Goal: Find specific fact: Locate a discrete piece of known information

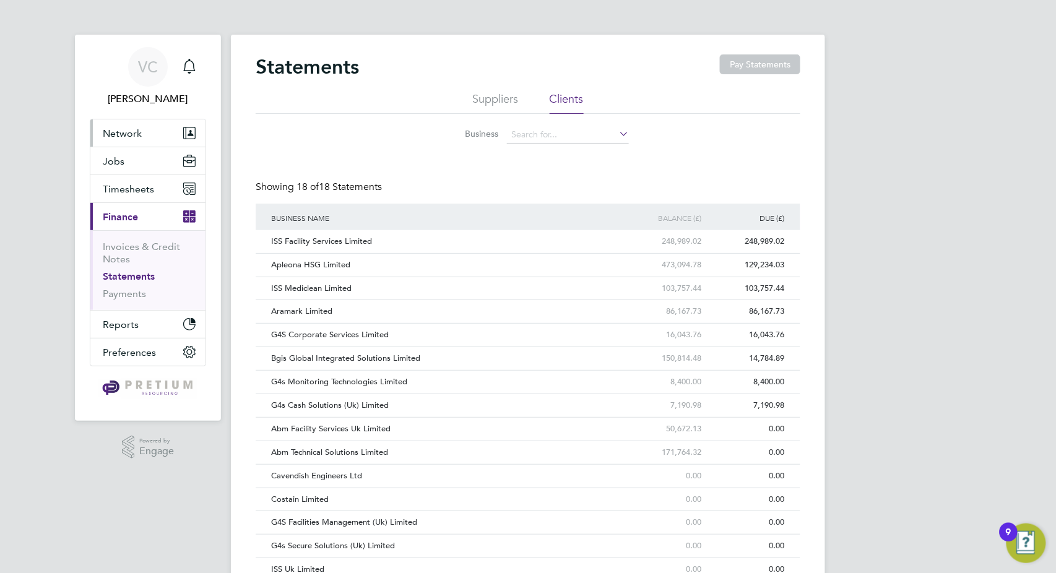
click at [140, 134] on span "Network" at bounding box center [122, 133] width 39 height 12
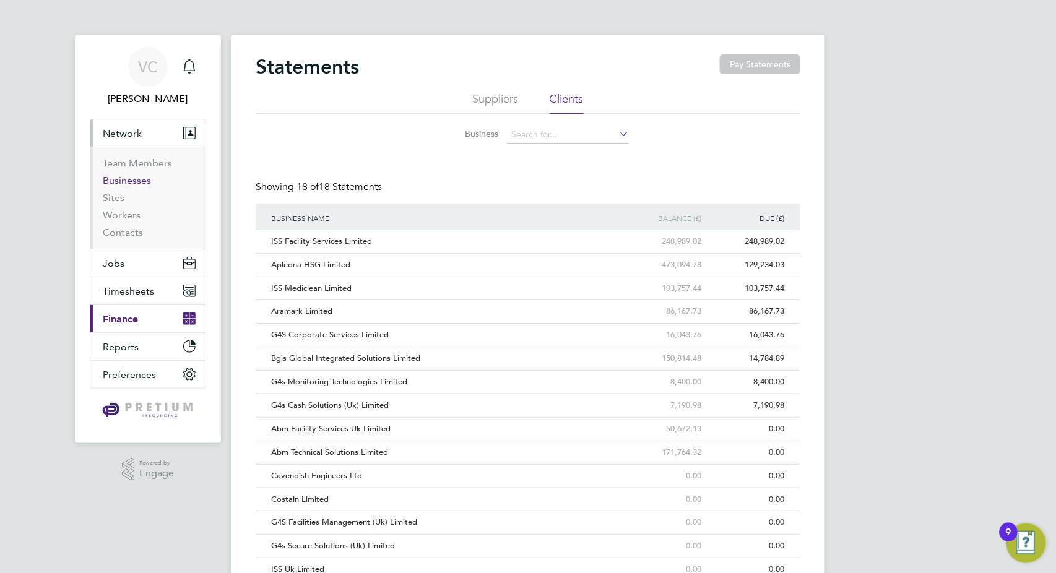
click at [132, 183] on link "Businesses" at bounding box center [127, 181] width 48 height 12
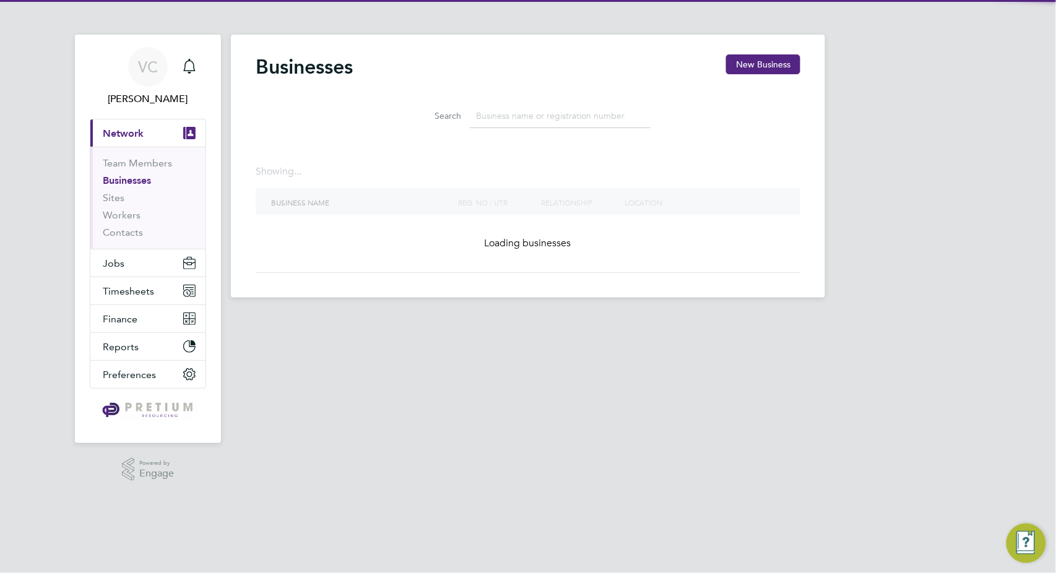
click at [527, 113] on input at bounding box center [560, 116] width 181 height 24
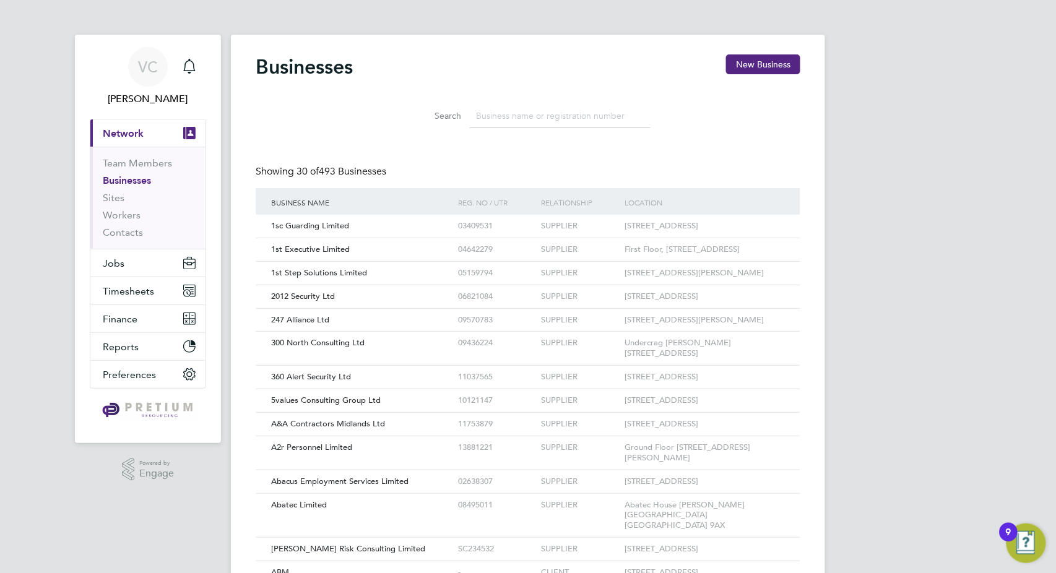
paste input "Thrivesw Limited"
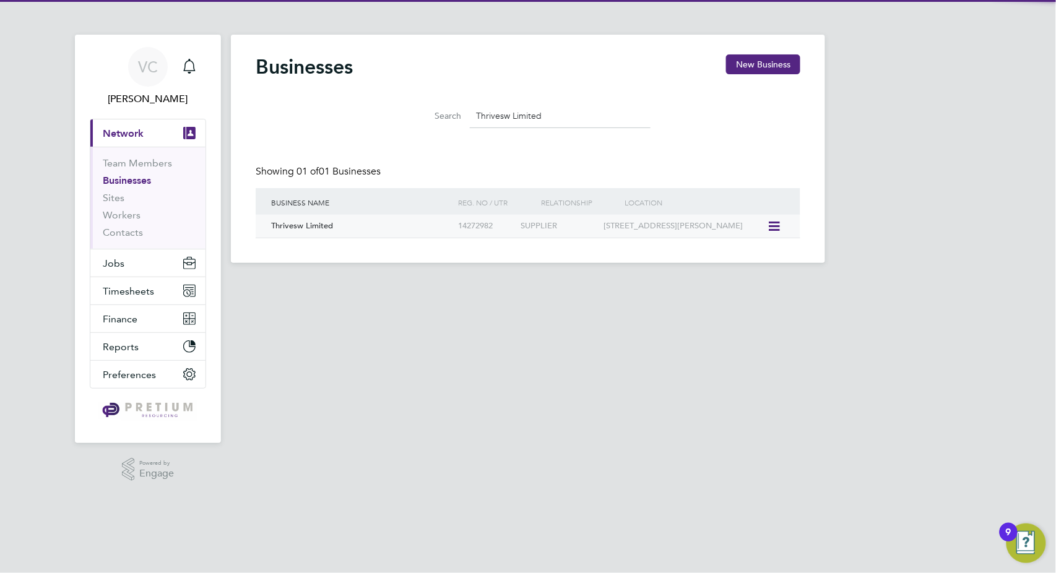
type input "Thrivesw Limited"
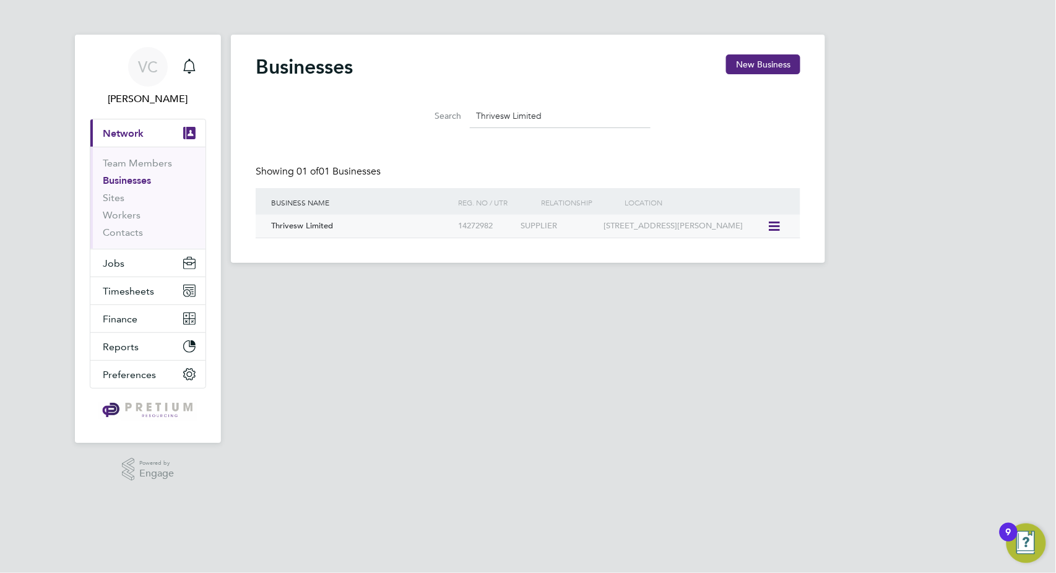
click at [426, 228] on div "Thrivesw Limited" at bounding box center [361, 226] width 187 height 23
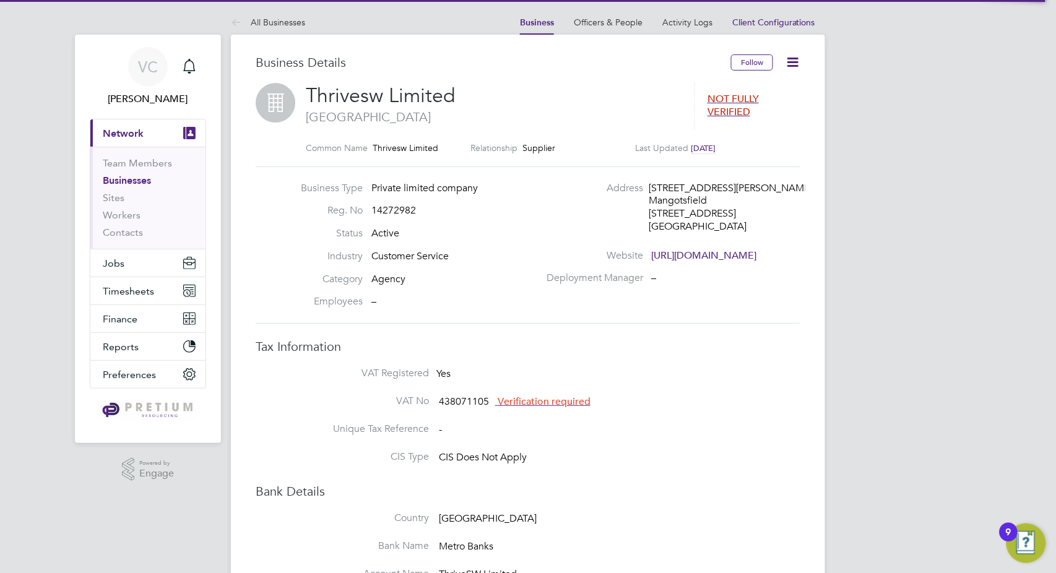
drag, startPoint x: 647, startPoint y: 182, endPoint x: 728, endPoint y: 212, distance: 86.0
click at [728, 212] on div "Address [STREET_ADDRESS][PERSON_NAME]" at bounding box center [672, 211] width 266 height 58
copy div "[STREET_ADDRESS][PERSON_NAME]"
